Goal: Obtain resource: Download file/media

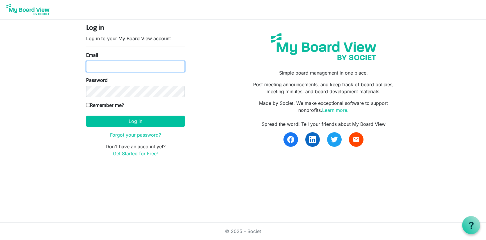
type input "jeff.cornett16@gmail.com"
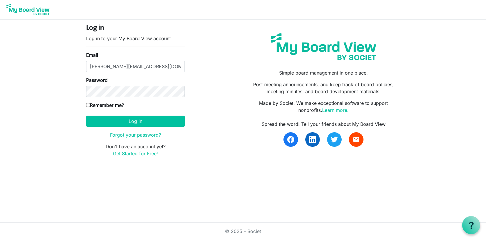
click at [88, 106] on input "Remember me?" at bounding box center [88, 105] width 4 height 4
checkbox input "true"
click at [125, 121] on button "Log in" at bounding box center [135, 120] width 99 height 11
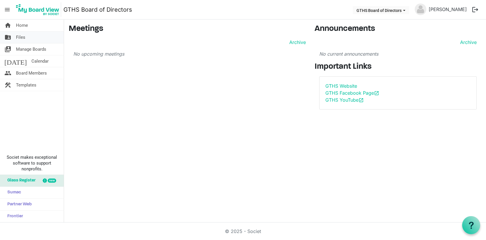
click at [22, 38] on span "Files" at bounding box center [20, 37] width 9 height 12
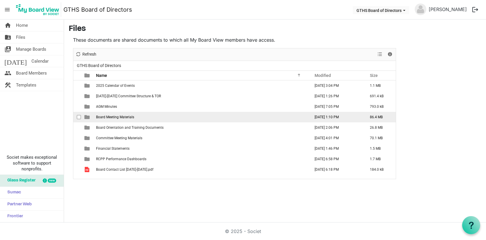
click at [120, 115] on span "Board Meeting Materials" at bounding box center [115, 117] width 38 height 4
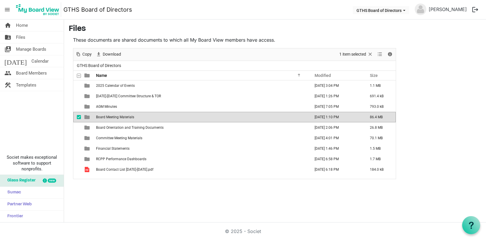
click at [120, 115] on span "Board Meeting Materials" at bounding box center [115, 117] width 38 height 4
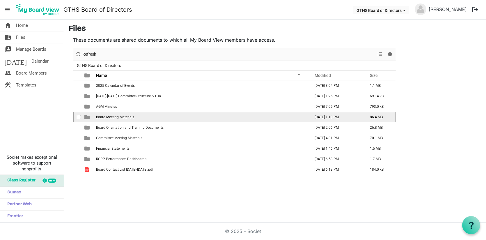
click at [120, 115] on span "Board Meeting Materials" at bounding box center [115, 117] width 38 height 4
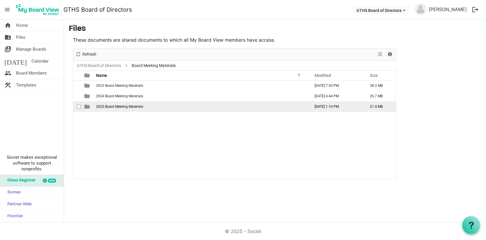
click at [115, 109] on td "2025 Board Meeting Materials" at bounding box center [201, 106] width 214 height 10
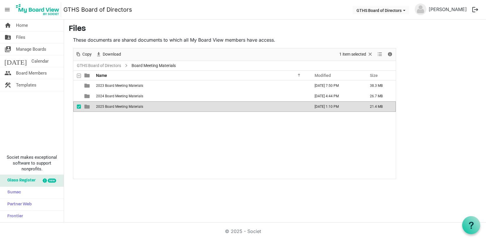
click at [115, 109] on td "2025 Board Meeting Materials" at bounding box center [201, 106] width 214 height 10
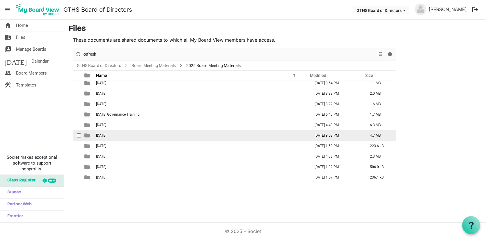
scroll to position [27, 0]
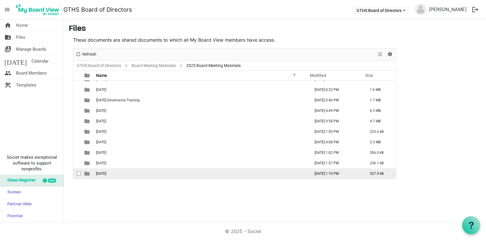
click at [106, 175] on span "[DATE]" at bounding box center [101, 173] width 10 height 4
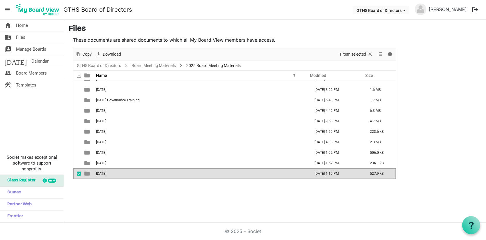
click at [106, 175] on span "[DATE]" at bounding box center [101, 173] width 10 height 4
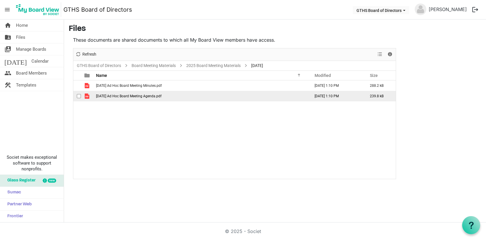
click at [127, 97] on span "[DATE] Ad Hoc Board Meeting Agenda.pdf" at bounding box center [128, 96] width 65 height 4
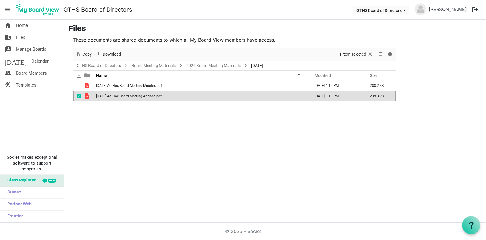
click at [357, 97] on td "[DATE] 1:10 PM" at bounding box center [335, 96] width 55 height 10
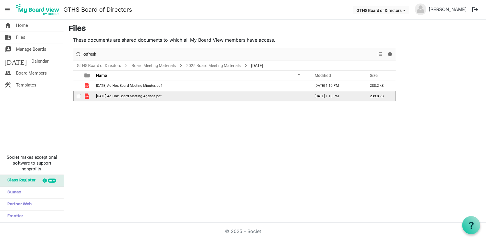
click at [79, 96] on span "checkbox" at bounding box center [79, 96] width 4 height 4
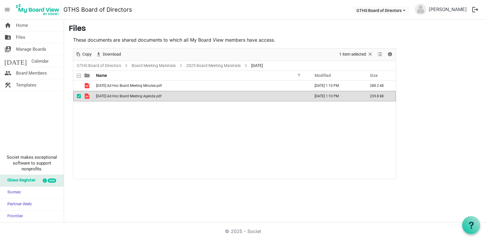
click at [201, 98] on td "[DATE] Ad Hoc Board Meeting Agenda.pdf" at bounding box center [201, 96] width 214 height 10
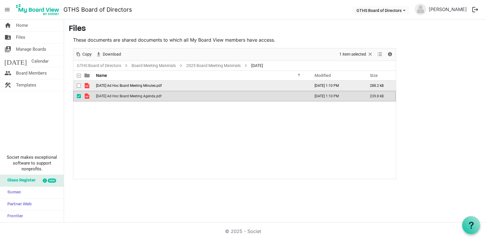
click at [104, 85] on span "[DATE] Ad Hoc Board Meeting Minutes.pdf" at bounding box center [129, 85] width 66 height 4
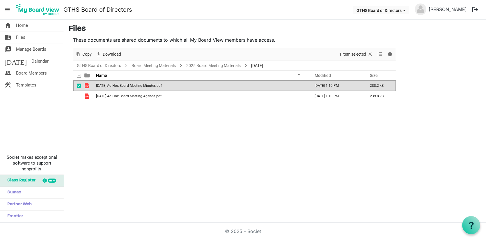
click at [162, 86] on span "[DATE] Ad Hoc Board Meeting Minutes.pdf" at bounding box center [129, 85] width 66 height 4
